Goal: Navigation & Orientation: Go to known website

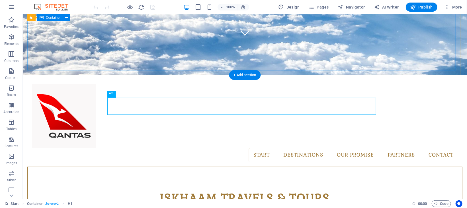
scroll to position [159, 0]
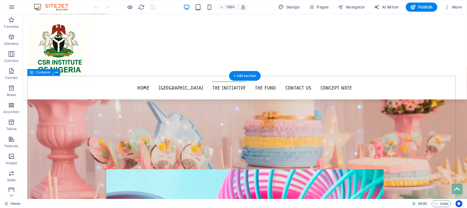
scroll to position [554, 0]
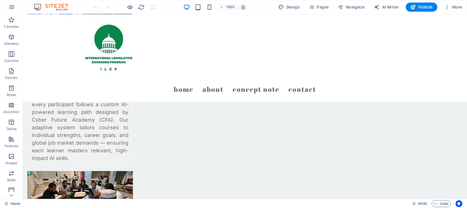
scroll to position [1195, 0]
